Goal: Information Seeking & Learning: Compare options

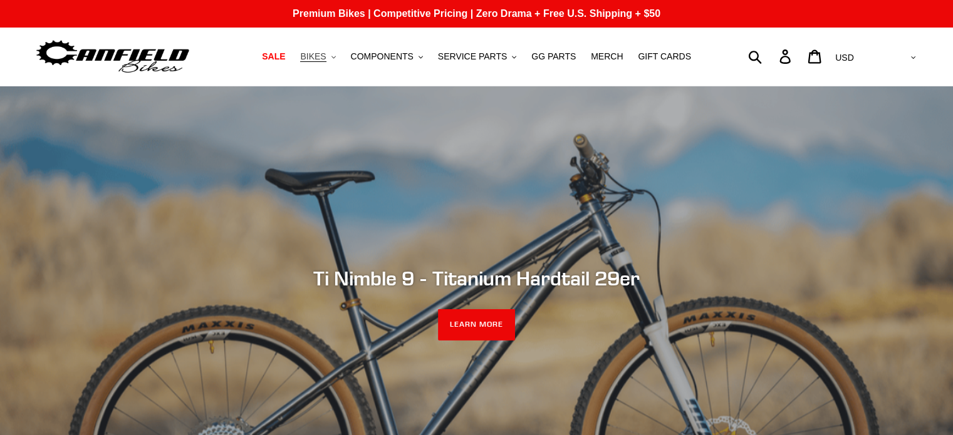
click at [328, 63] on button "BIKES .cls-1{fill:#231f20}" at bounding box center [318, 56] width 48 height 17
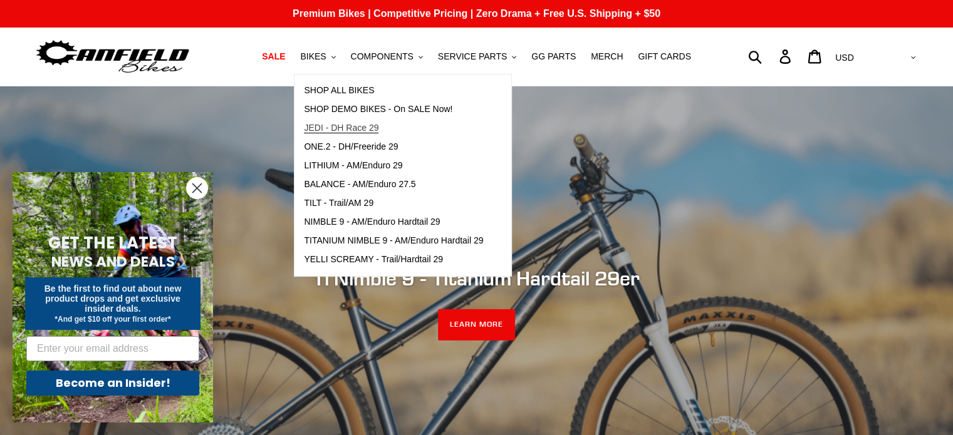
click at [363, 128] on span "JEDI - DH Race 29" at bounding box center [341, 128] width 75 height 11
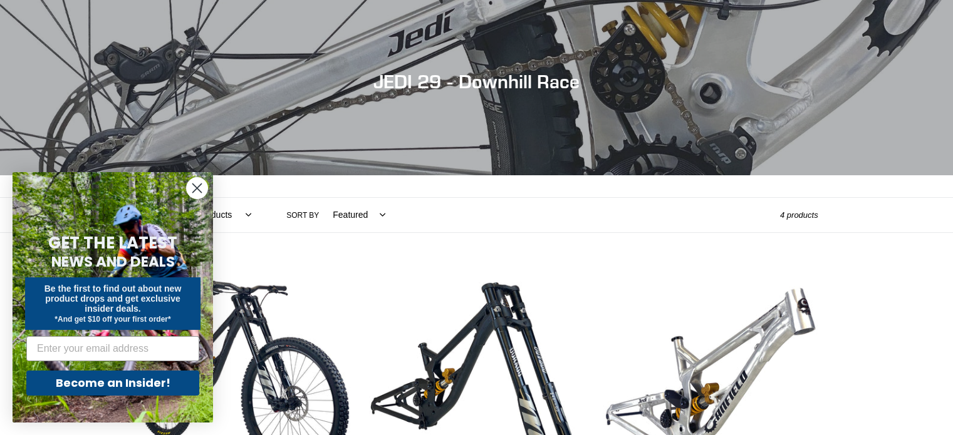
scroll to position [125, 0]
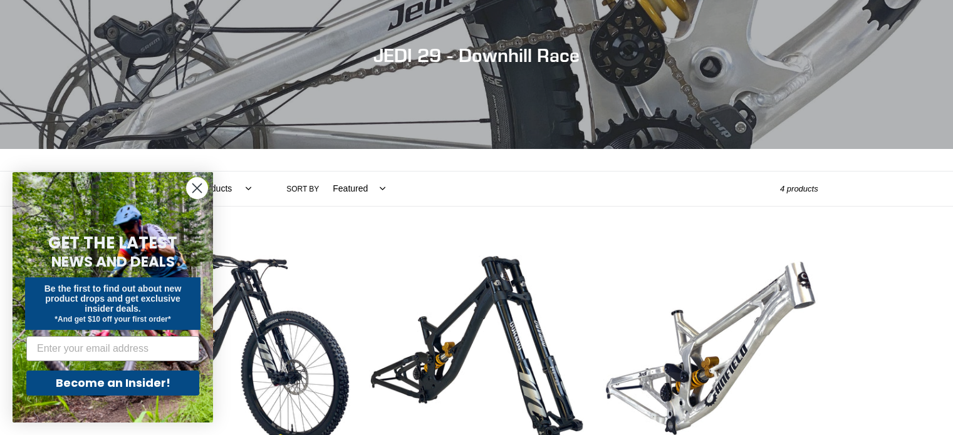
click at [203, 185] on circle "Close dialog" at bounding box center [197, 188] width 21 height 21
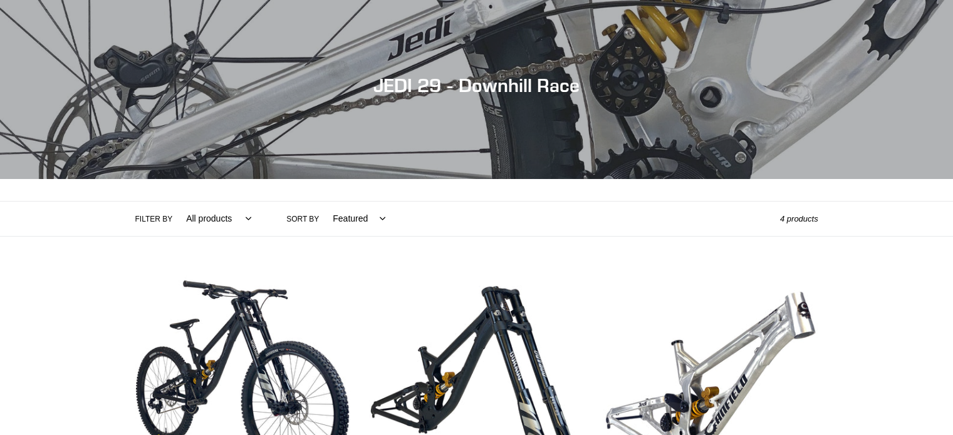
scroll to position [0, 0]
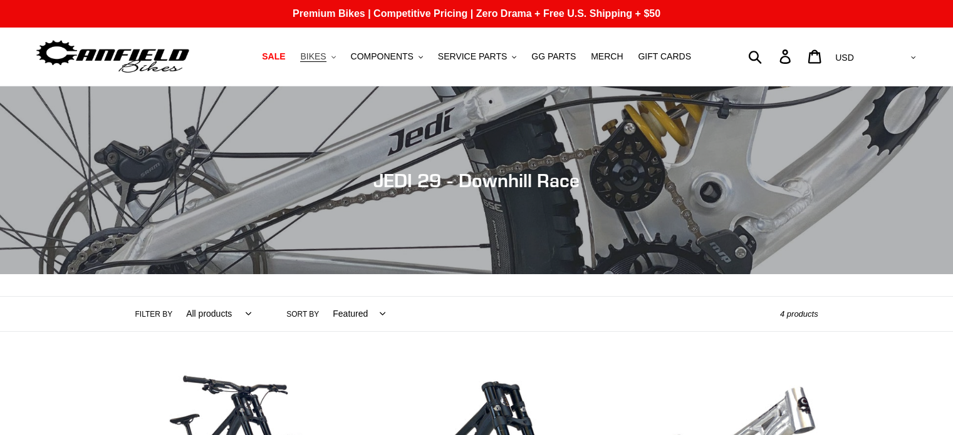
click at [340, 55] on button "BIKES .cls-1{fill:#231f20}" at bounding box center [318, 56] width 48 height 17
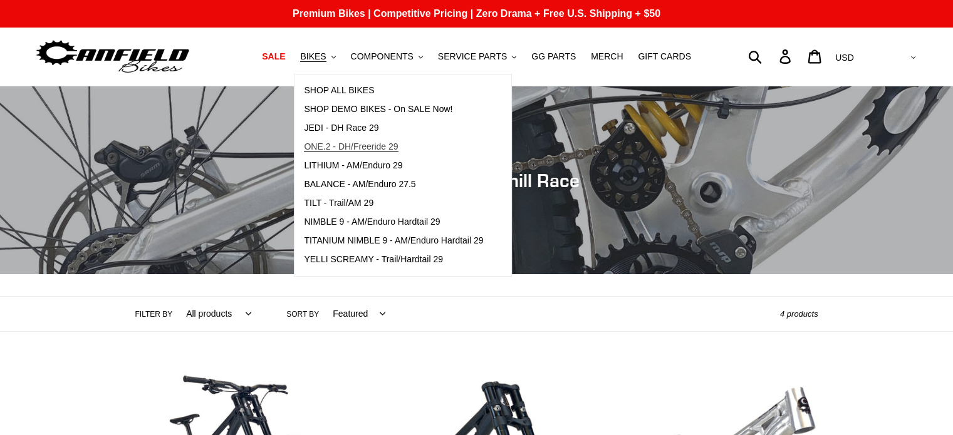
click at [387, 143] on span "ONE.2 - DH/Freeride 29" at bounding box center [351, 147] width 94 height 11
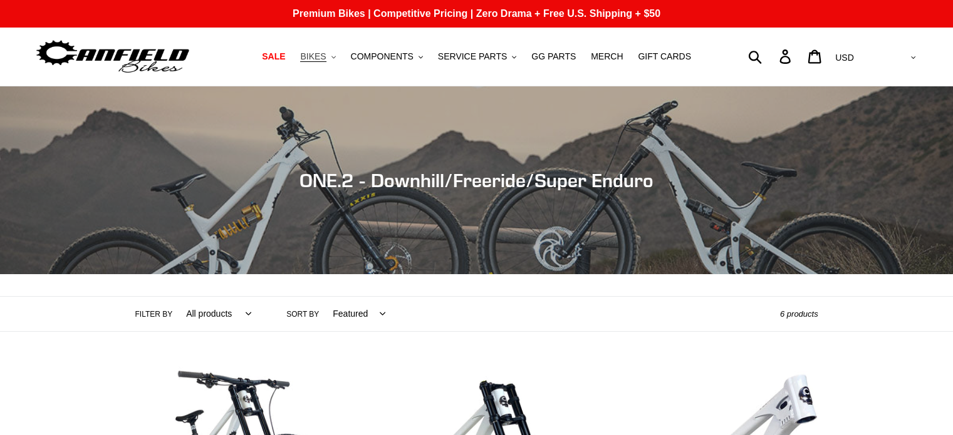
click at [323, 57] on span "BIKES" at bounding box center [313, 56] width 26 height 11
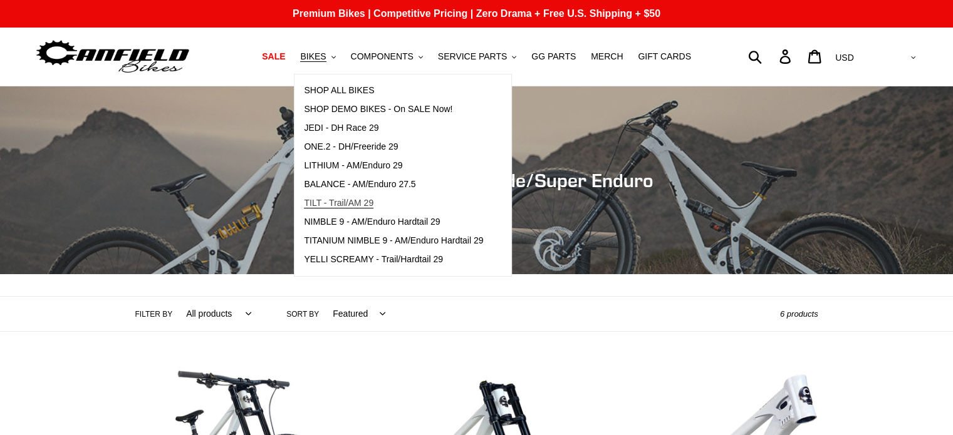
click at [359, 198] on span "TILT - Trail/AM 29" at bounding box center [339, 203] width 70 height 11
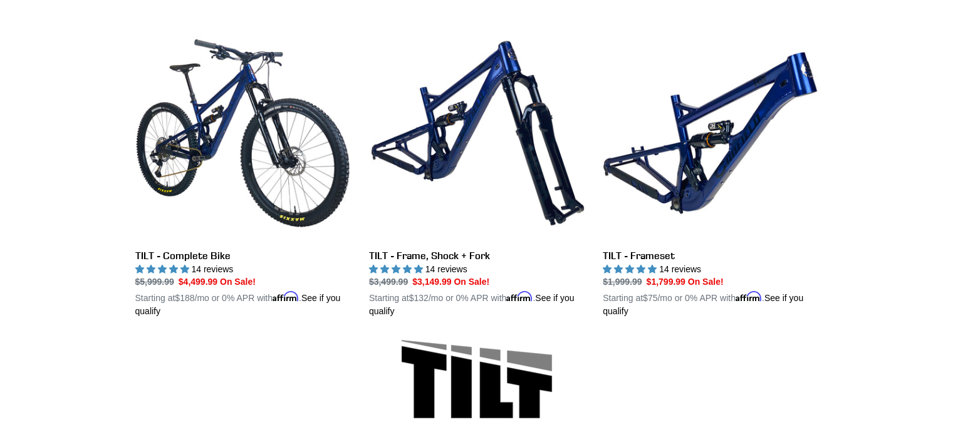
scroll to position [313, 0]
